Goal: Information Seeking & Learning: Learn about a topic

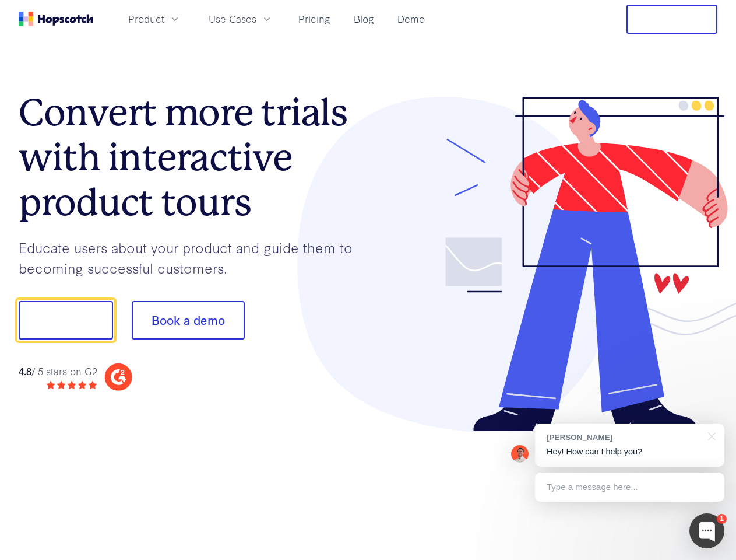
click at [368, 280] on div at bounding box center [543, 264] width 350 height 335
click at [164, 19] on span "Product" at bounding box center [146, 19] width 36 height 15
click at [256, 19] on span "Use Cases" at bounding box center [233, 19] width 48 height 15
click at [672, 19] on button "Free Trial" at bounding box center [672, 19] width 91 height 29
click at [65, 320] on button "Show me!" at bounding box center [66, 320] width 94 height 38
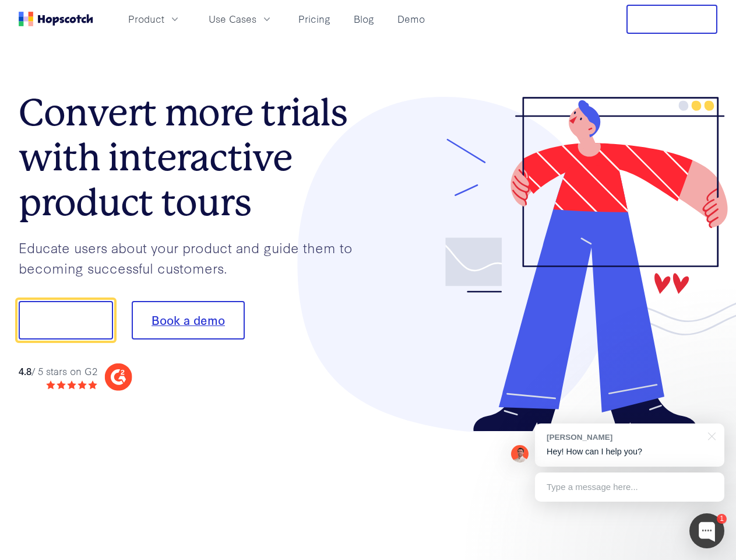
click at [188, 320] on button "Book a demo" at bounding box center [188, 320] width 113 height 38
click at [707, 530] on div at bounding box center [706, 530] width 35 height 35
click at [629, 445] on div "[PERSON_NAME] Hey! How can I help you?" at bounding box center [629, 444] width 189 height 43
click at [710, 435] on div at bounding box center [615, 318] width 219 height 389
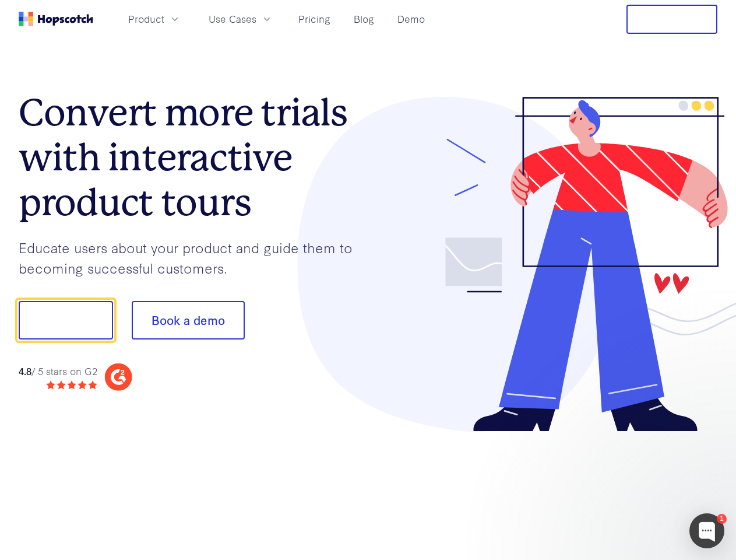
click at [629, 487] on div at bounding box center [615, 396] width 219 height 233
